Goal: Information Seeking & Learning: Find specific page/section

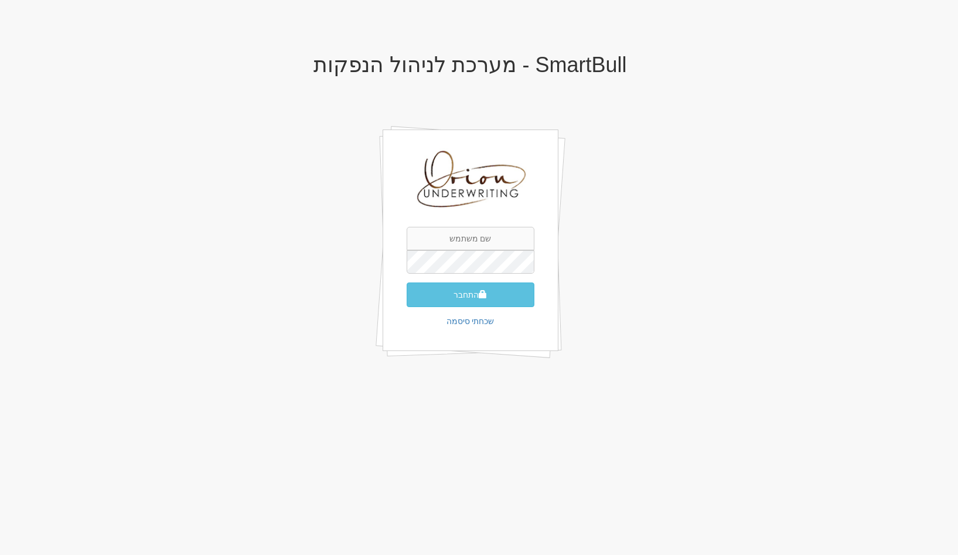
click at [494, 224] on div "התחבר שכחתי סיסמה" at bounding box center [471, 239] width 176 height 221
click at [494, 230] on input "text" at bounding box center [471, 238] width 128 height 23
type input "[EMAIL_ADDRESS][DOMAIN_NAME]"
click at [407, 282] on button "התחבר" at bounding box center [471, 294] width 128 height 25
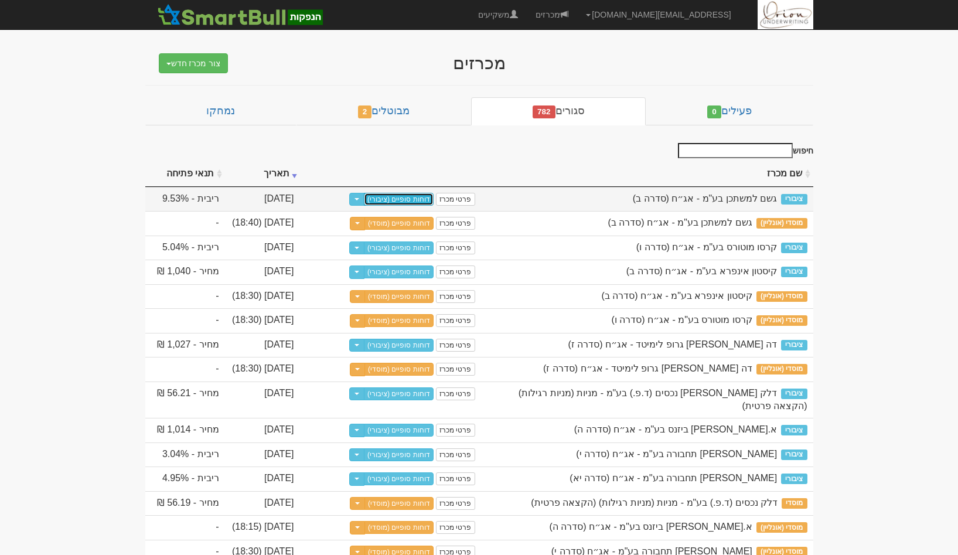
click at [415, 199] on link "דוחות סופיים (ציבורי)" at bounding box center [399, 199] width 70 height 13
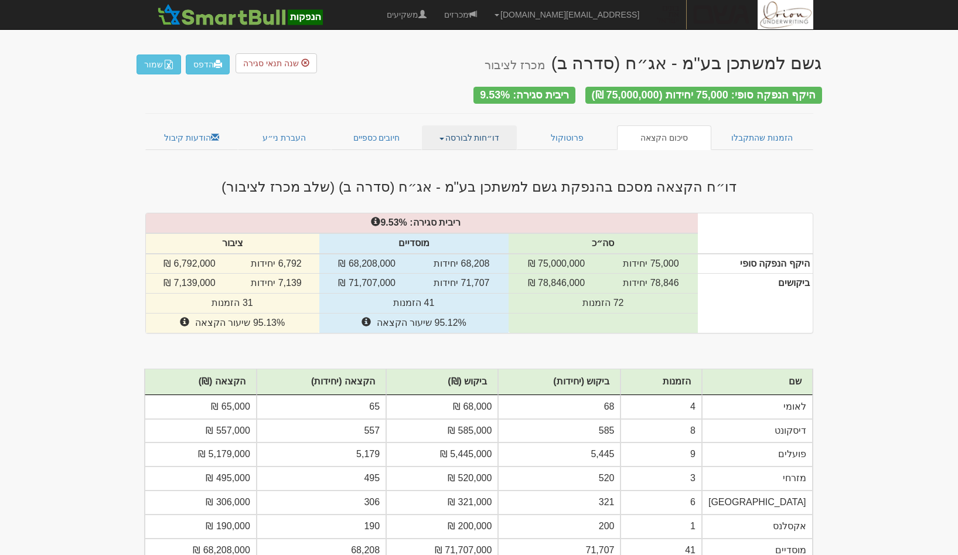
click at [444, 140] on link "דו״חות לבורסה" at bounding box center [469, 137] width 95 height 25
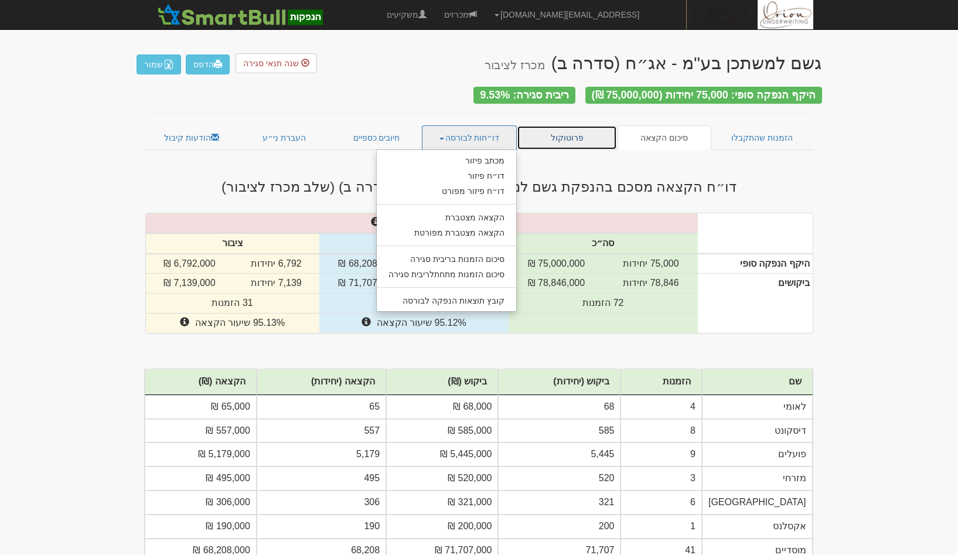
click at [550, 129] on link "פרוטוקול" at bounding box center [567, 137] width 101 height 25
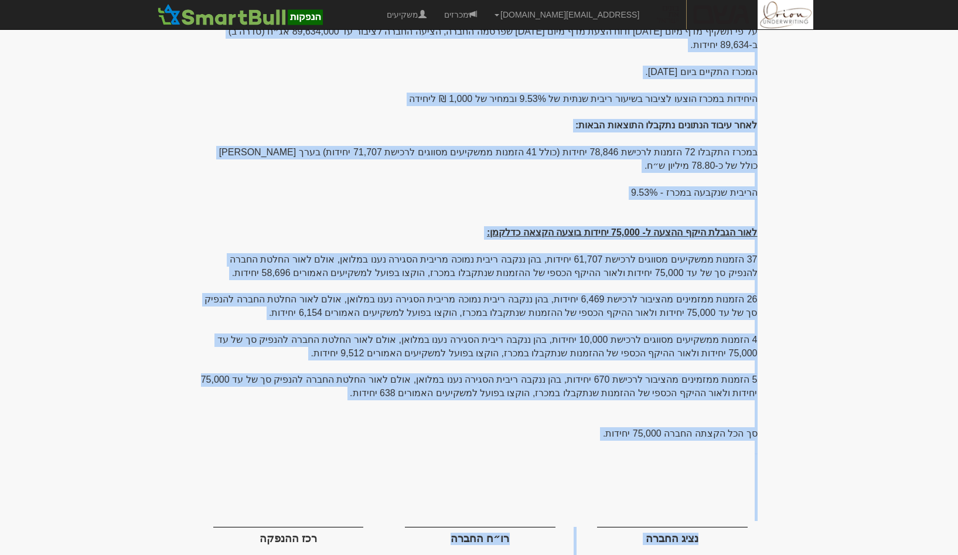
scroll to position [227, 0]
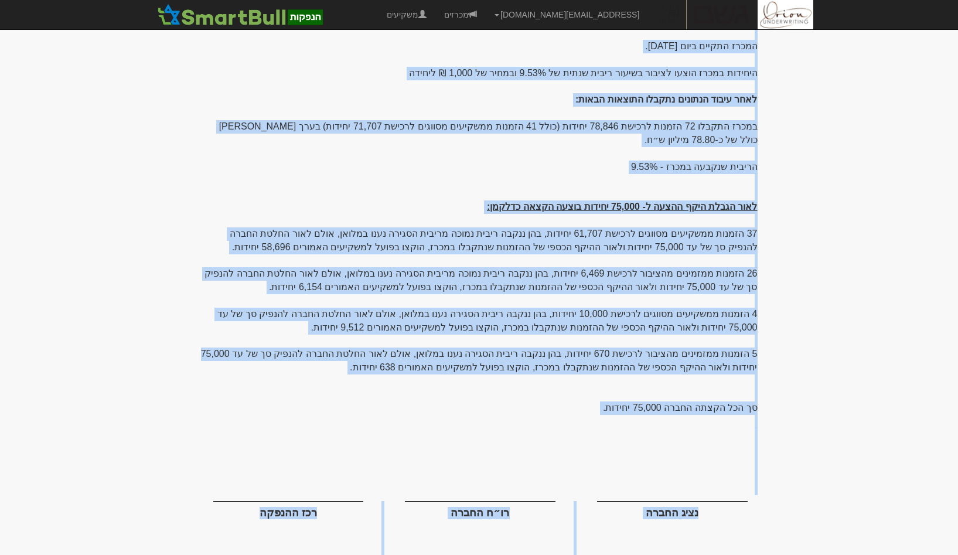
drag, startPoint x: 668, startPoint y: 156, endPoint x: 210, endPoint y: 505, distance: 576.1
click at [210, 505] on div "גשם למשתכן בע"מ - אג״ח (סדרה ב) מכרז לציבור הדפס שנה תנאי סגירה היקף הנפקה סופי…" at bounding box center [478, 203] width 685 height 777
copy div "× Close ייבוא מכרז מוסדי שייך את שם המשקיע למשקיע בשם: צור משקיע חדש בשם שמור ב…"
